Goal: Task Accomplishment & Management: Complete application form

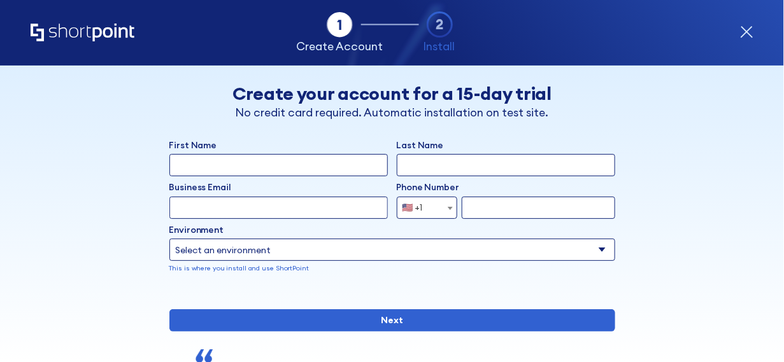
click at [262, 167] on input "First Name" at bounding box center [278, 165] width 218 height 22
type input "y"
type input "[PERSON_NAME]"
click at [422, 155] on input "Last Name" at bounding box center [506, 165] width 218 height 22
type input "KENDI"
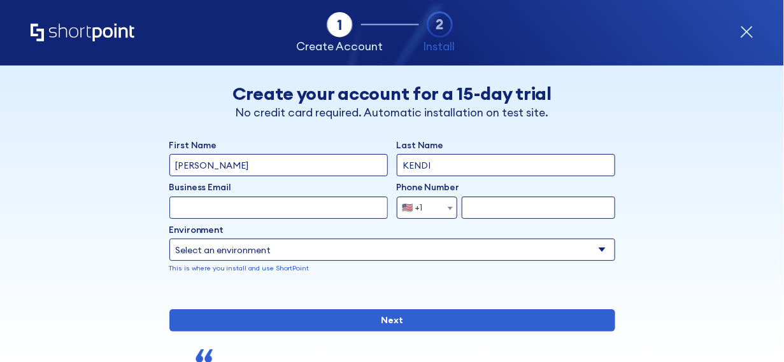
click at [338, 199] on input "Business Email" at bounding box center [278, 208] width 218 height 22
type input "[EMAIL_ADDRESS][DOMAIN_NAME]"
click at [462, 208] on input "form" at bounding box center [538, 208] width 153 height 22
click at [444, 209] on span "form" at bounding box center [450, 208] width 13 height 22
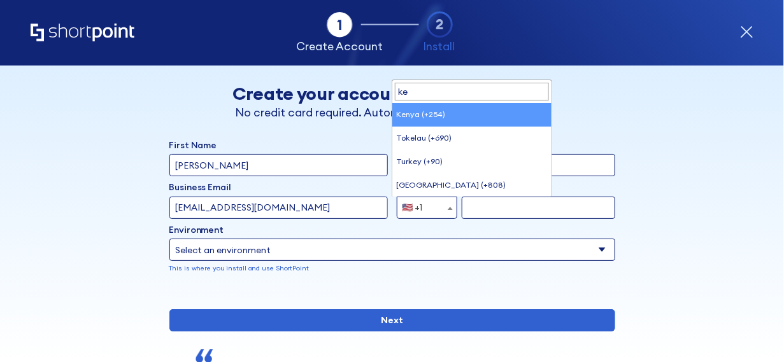
type input "ke"
select select "+254"
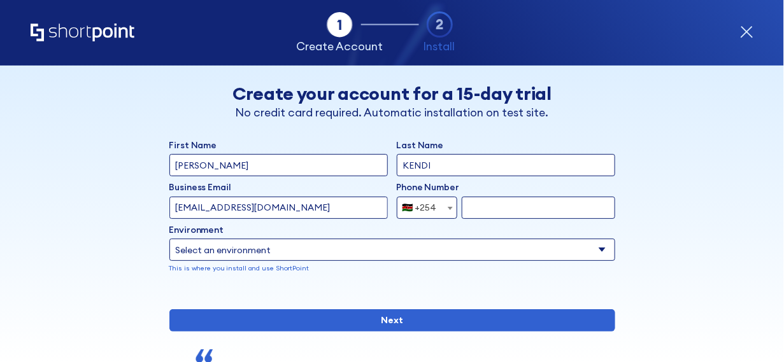
click at [468, 209] on input "form" at bounding box center [538, 208] width 153 height 22
type input "713834931"
click at [600, 251] on select "Select an environment Microsoft 365 SharePoint Online SharePoint 2019 (On-Premi…" at bounding box center [392, 250] width 446 height 22
click at [250, 251] on select "Select an environment Microsoft 365 SharePoint Online SharePoint 2019 (On-Premi…" at bounding box center [392, 250] width 446 height 22
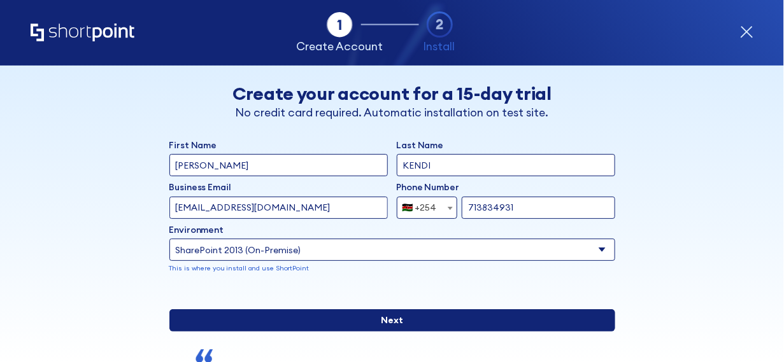
click at [540, 332] on input "Next" at bounding box center [392, 320] width 446 height 22
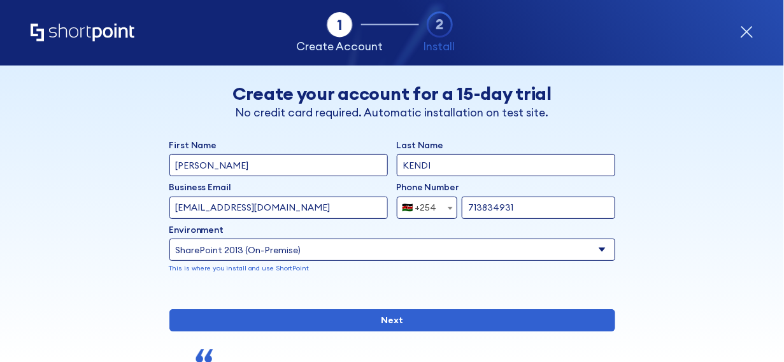
click at [407, 259] on select "Select an environment Microsoft 365 SharePoint Online SharePoint 2019 (On-Premi…" at bounding box center [392, 250] width 446 height 22
click at [360, 250] on select "Select an environment Microsoft 365 SharePoint Online SharePoint 2019 (On-Premi…" at bounding box center [392, 250] width 446 height 22
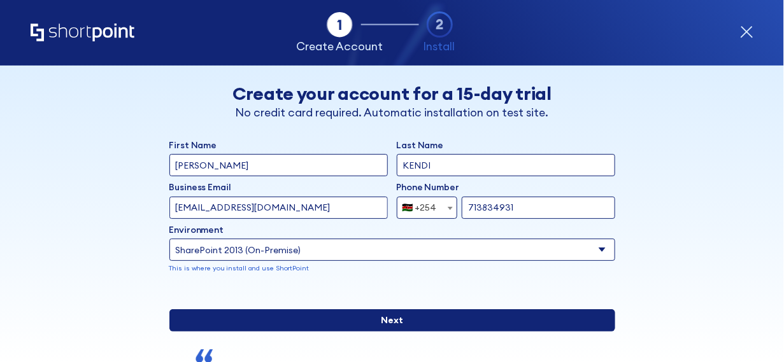
click at [385, 332] on input "Next" at bounding box center [392, 320] width 446 height 22
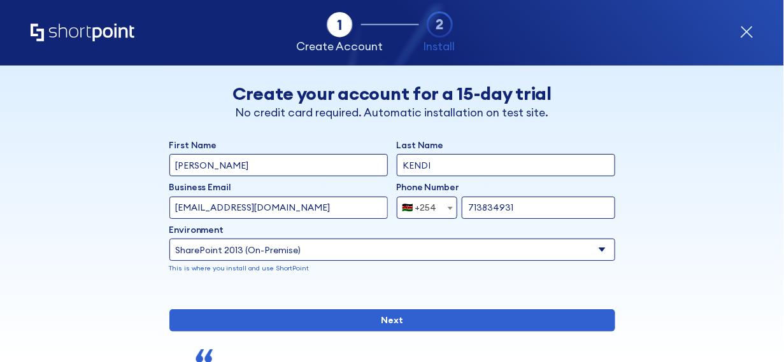
click at [327, 273] on p "This is where you install and use ShortPoint" at bounding box center [392, 269] width 446 height 10
click at [295, 248] on select "Select an environment Microsoft 365 SharePoint Online SharePoint 2019 (On-Premi…" at bounding box center [392, 250] width 446 height 22
select select "Microsoft 365"
click at [169, 239] on select "Select an environment Microsoft 365 SharePoint Online SharePoint 2019 (On-Premi…" at bounding box center [392, 250] width 446 height 22
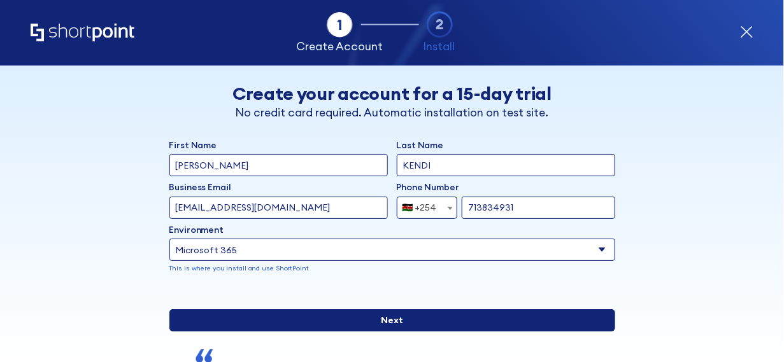
click at [297, 332] on input "Next" at bounding box center [392, 320] width 446 height 22
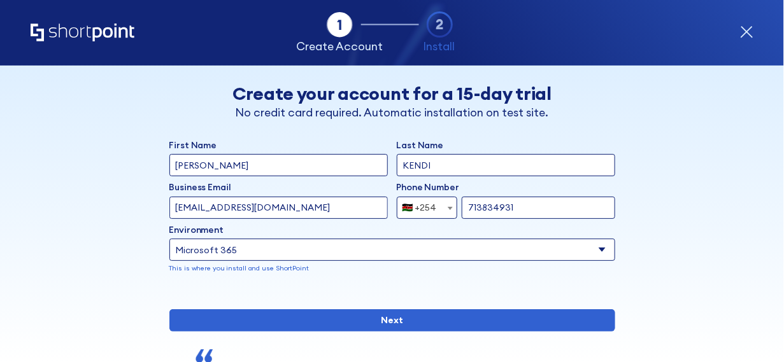
click at [379, 257] on select "Select an environment Microsoft 365 SharePoint Online SharePoint 2019 (On-Premi…" at bounding box center [392, 250] width 446 height 22
click at [358, 243] on select "Select an environment Microsoft 365 SharePoint Online SharePoint 2019 (On-Premi…" at bounding box center [392, 250] width 446 height 22
click at [441, 11] on icon "form" at bounding box center [440, 24] width 27 height 27
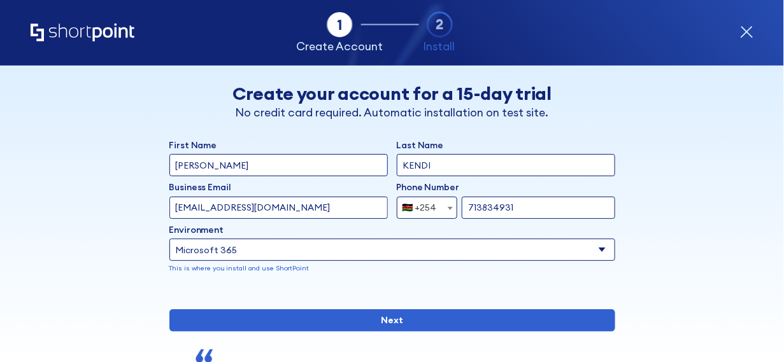
click at [329, 214] on input "[EMAIL_ADDRESS][DOMAIN_NAME]" at bounding box center [278, 208] width 218 height 22
type input "k"
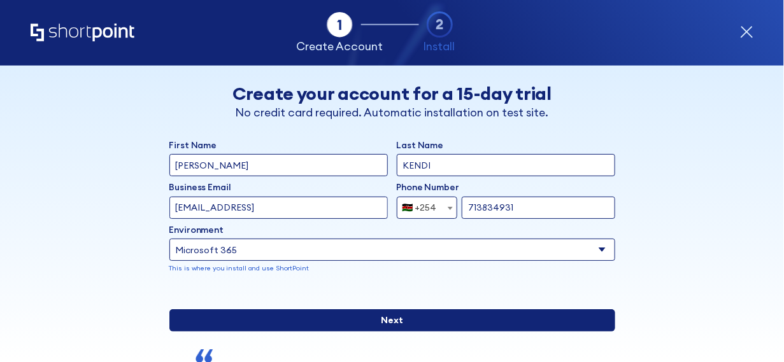
click at [451, 332] on input "Next" at bounding box center [392, 320] width 446 height 22
click at [406, 332] on input "Next" at bounding box center [392, 320] width 446 height 22
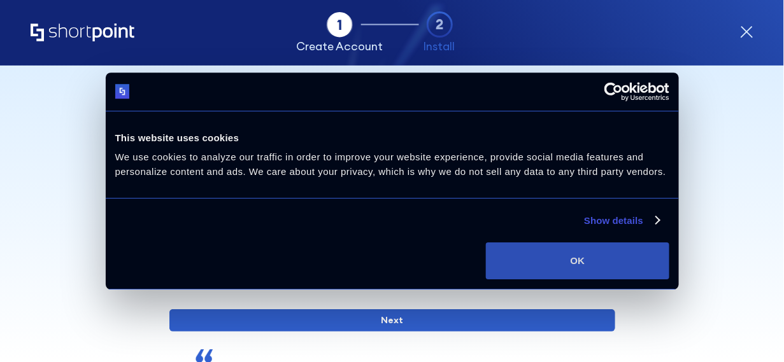
click at [589, 273] on button "OK" at bounding box center [577, 261] width 183 height 37
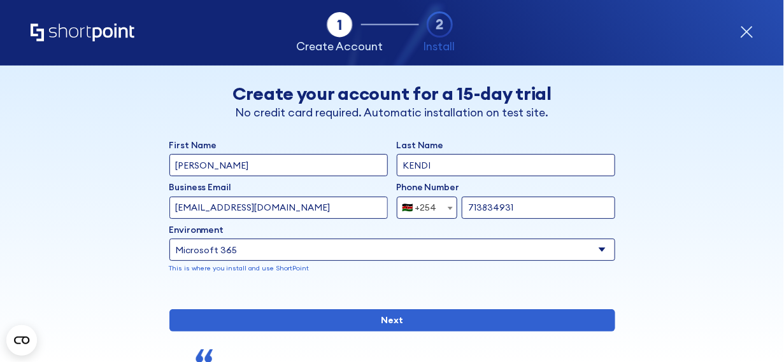
click at [448, 27] on icon "form" at bounding box center [440, 24] width 27 height 27
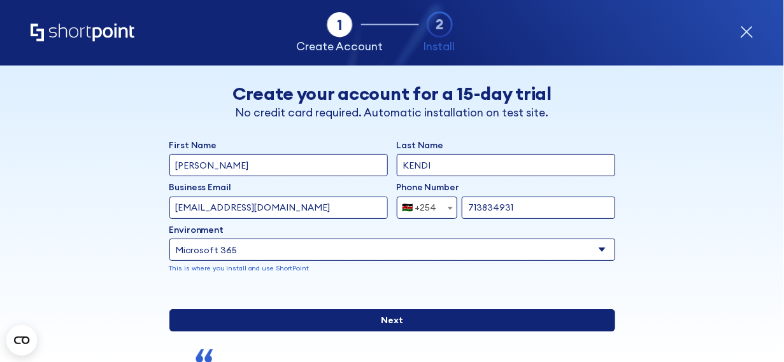
click at [396, 332] on input "Next" at bounding box center [392, 320] width 446 height 22
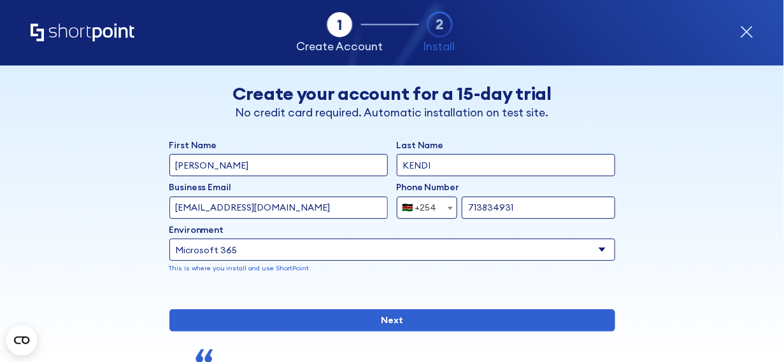
click at [304, 208] on input "[EMAIL_ADDRESS][DOMAIN_NAME]" at bounding box center [278, 208] width 218 height 22
click at [205, 207] on input "[EMAIL_ADDRESS][DOMAIN_NAME]" at bounding box center [278, 208] width 218 height 22
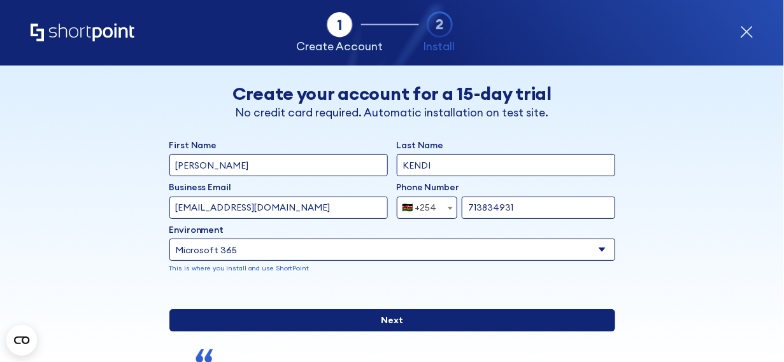
click at [333, 332] on input "Next" at bounding box center [392, 320] width 446 height 22
type input "[EMAIL_ADDRESS][DOMAIN_NAME]"
